Goal: Task Accomplishment & Management: Use online tool/utility

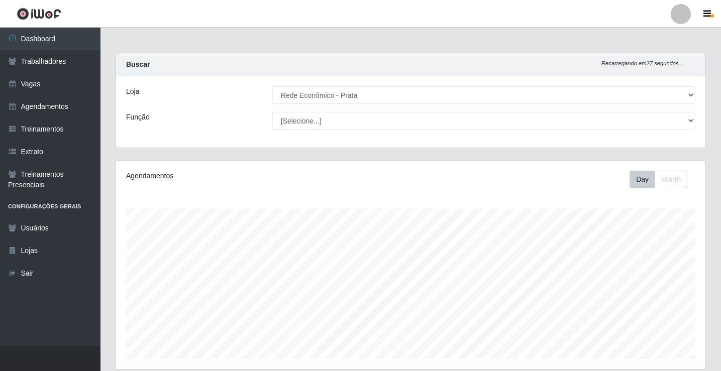
select select "192"
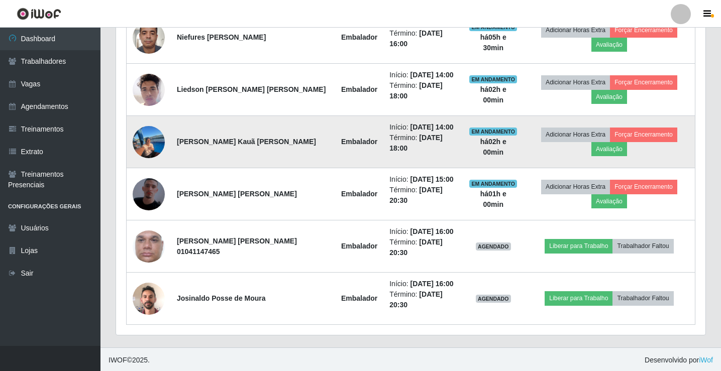
scroll to position [535, 0]
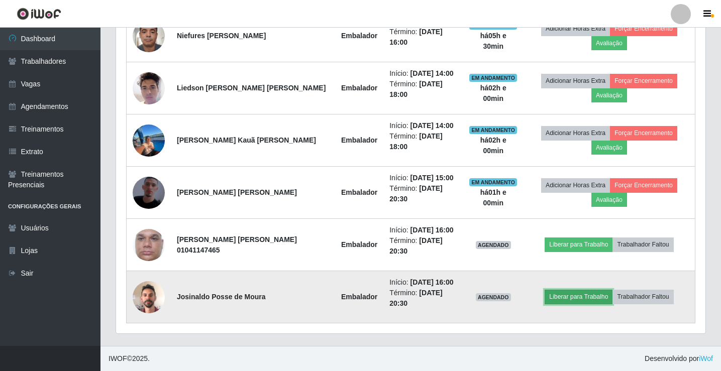
click at [587, 297] on button "Liberar para Trabalho" at bounding box center [579, 297] width 68 height 14
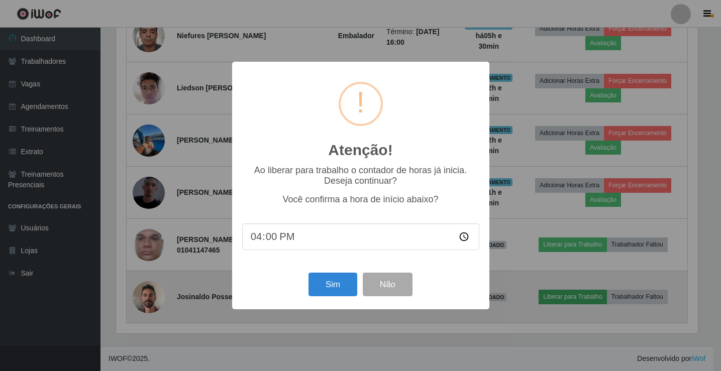
scroll to position [209, 585]
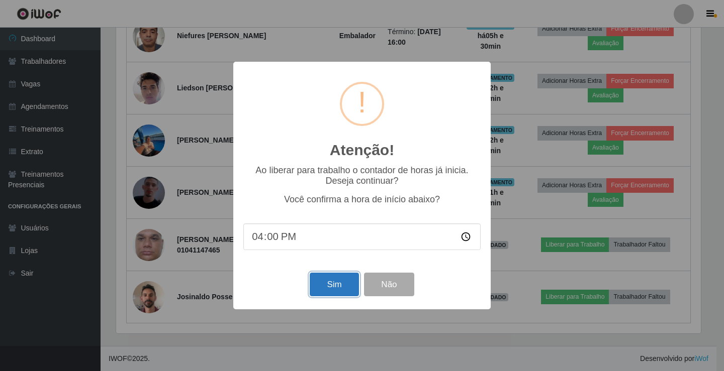
click at [325, 288] on button "Sim" at bounding box center [334, 285] width 49 height 24
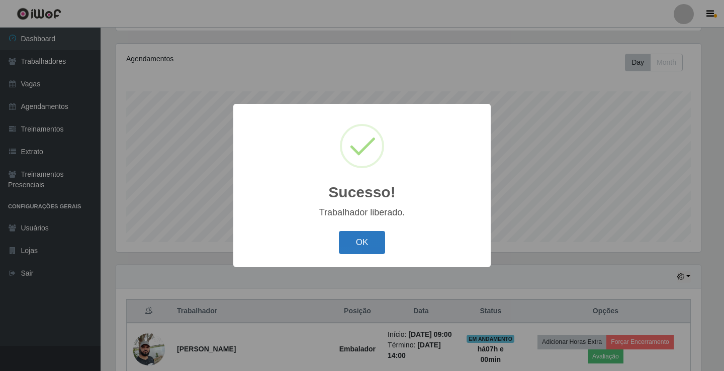
click at [360, 251] on button "OK" at bounding box center [362, 243] width 47 height 24
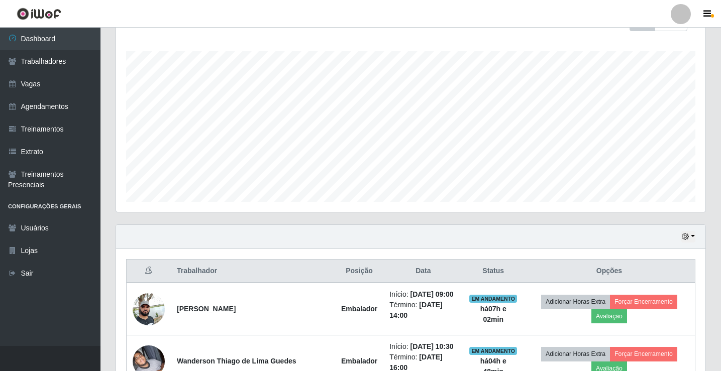
scroll to position [268, 0]
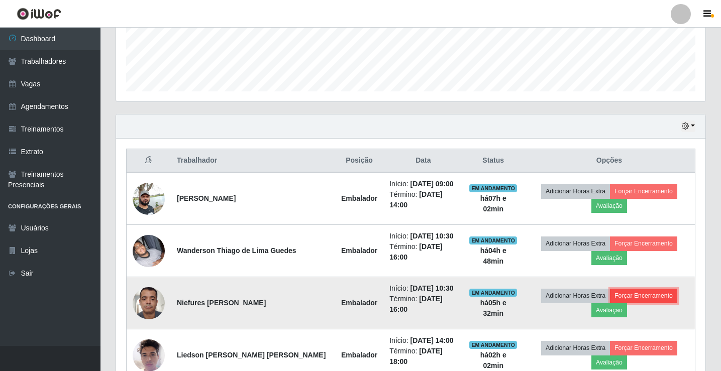
click at [639, 297] on button "Forçar Encerramento" at bounding box center [643, 296] width 67 height 14
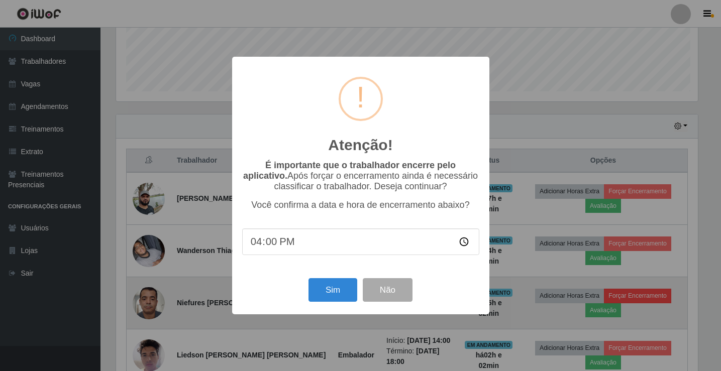
scroll to position [209, 585]
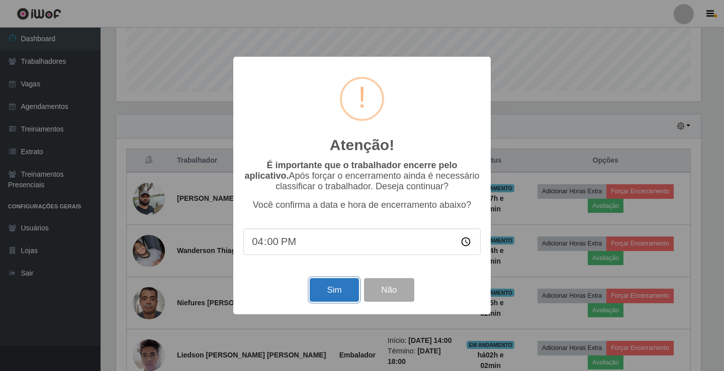
click at [317, 289] on button "Sim" at bounding box center [334, 290] width 49 height 24
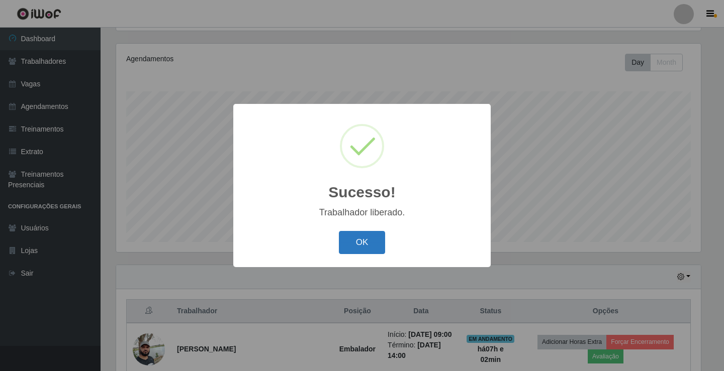
click at [364, 245] on button "OK" at bounding box center [362, 243] width 47 height 24
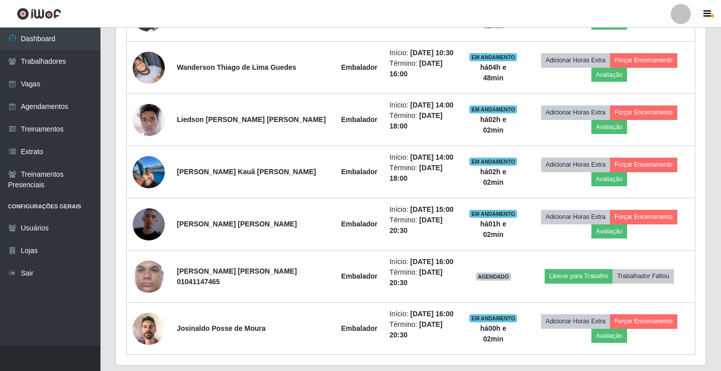
scroll to position [469, 0]
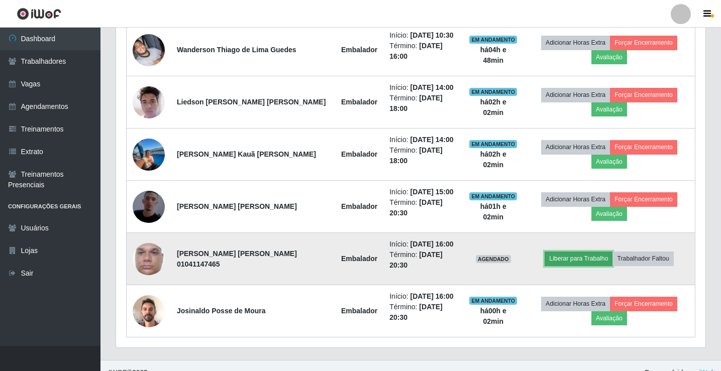
click at [581, 253] on button "Liberar para Trabalho" at bounding box center [579, 259] width 68 height 14
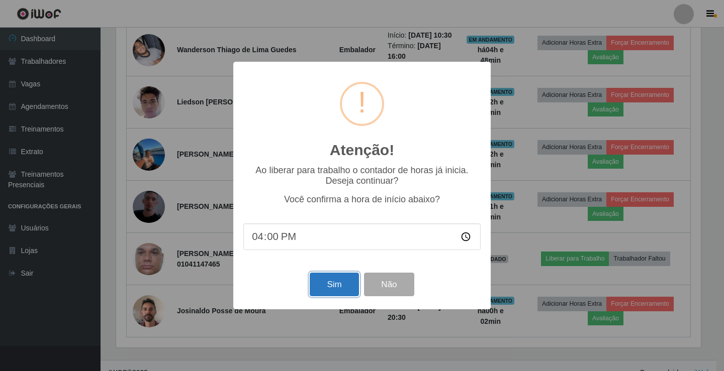
click at [325, 287] on button "Sim" at bounding box center [334, 285] width 49 height 24
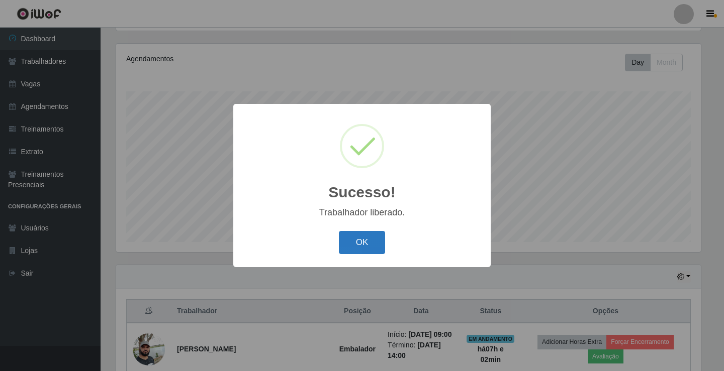
click at [362, 248] on button "OK" at bounding box center [362, 243] width 47 height 24
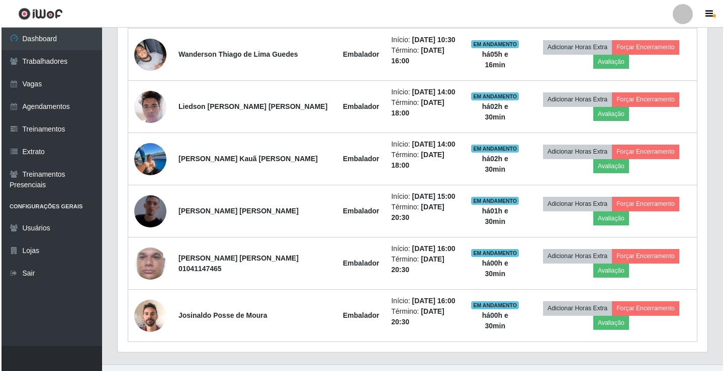
scroll to position [469, 0]
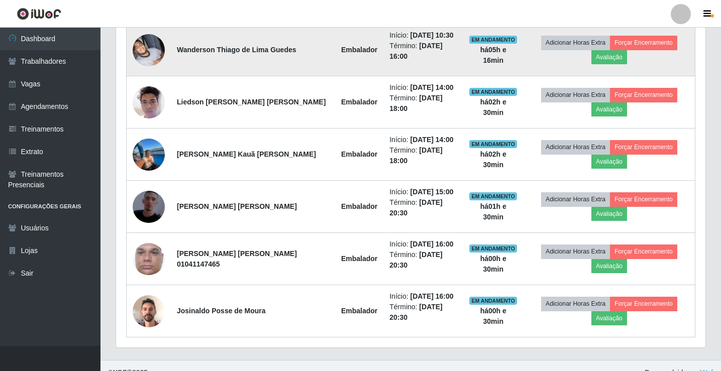
click at [163, 48] on img at bounding box center [149, 50] width 32 height 32
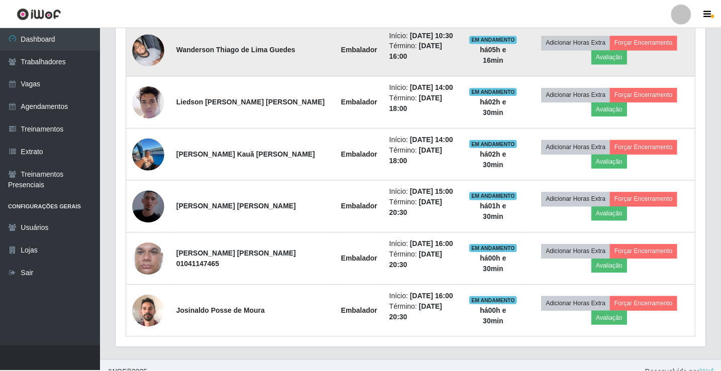
scroll to position [209, 585]
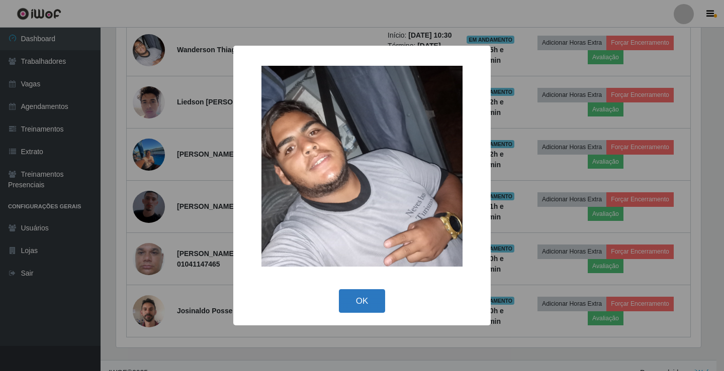
click at [382, 301] on button "OK" at bounding box center [362, 302] width 47 height 24
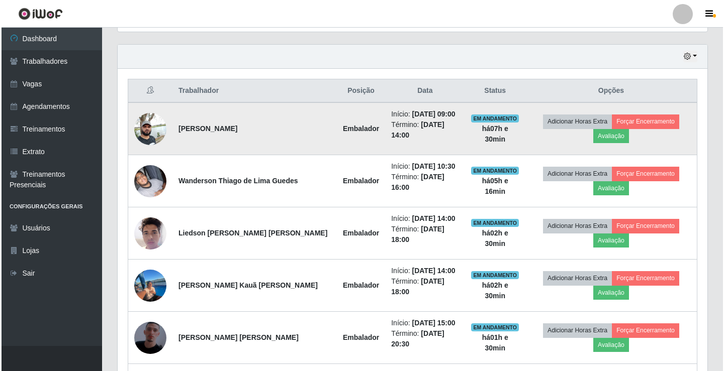
scroll to position [318, 0]
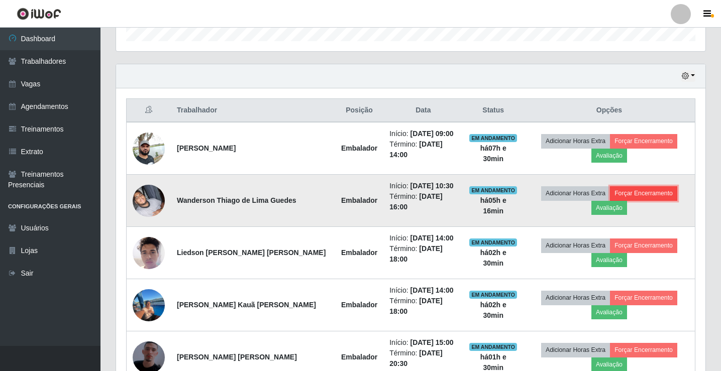
click at [656, 195] on button "Forçar Encerramento" at bounding box center [643, 193] width 67 height 14
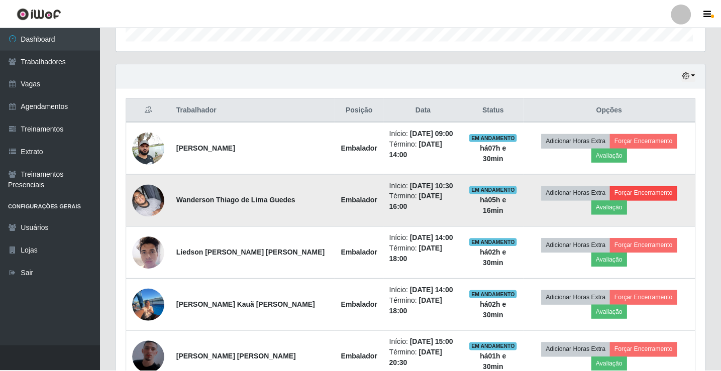
scroll to position [209, 585]
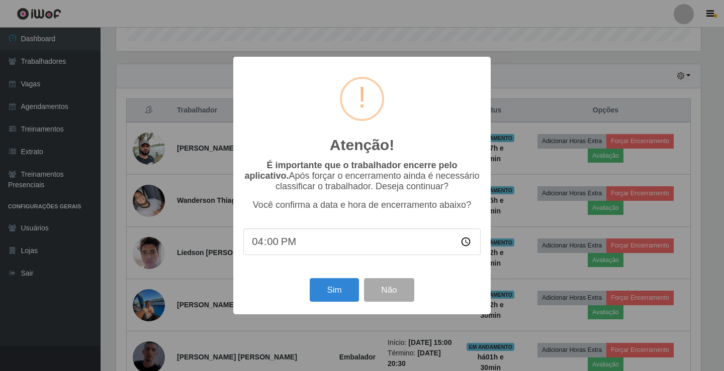
click at [273, 245] on input "16:00" at bounding box center [361, 242] width 237 height 27
type input "16:30"
click at [336, 289] on button "Sim" at bounding box center [334, 290] width 49 height 24
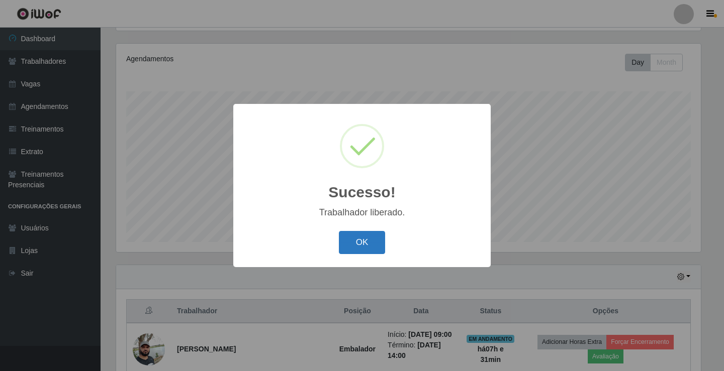
click at [366, 239] on button "OK" at bounding box center [362, 243] width 47 height 24
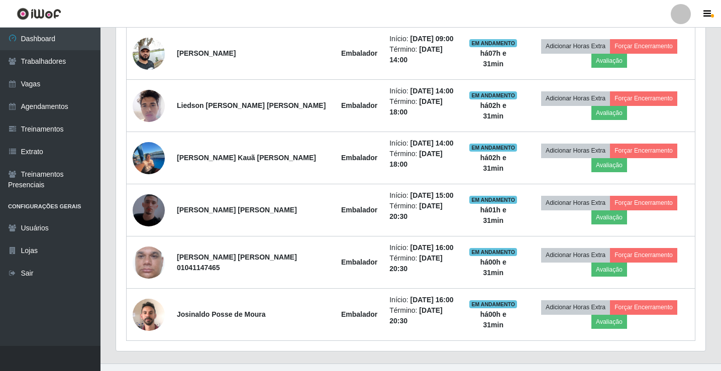
scroll to position [419, 0]
